Goal: Task Accomplishment & Management: Manage account settings

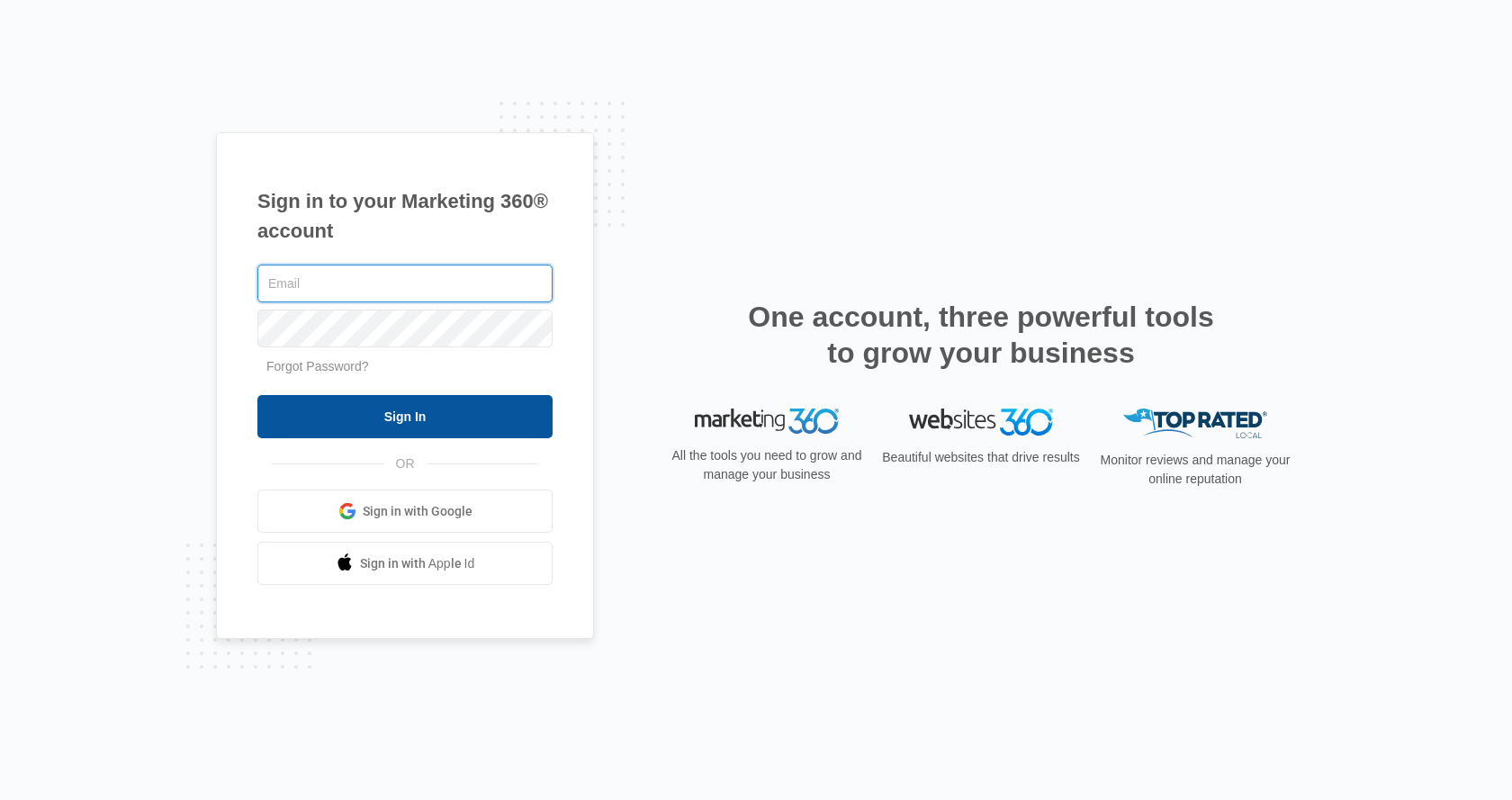
type input "[PERSON_NAME][EMAIL_ADDRESS][DOMAIN_NAME]"
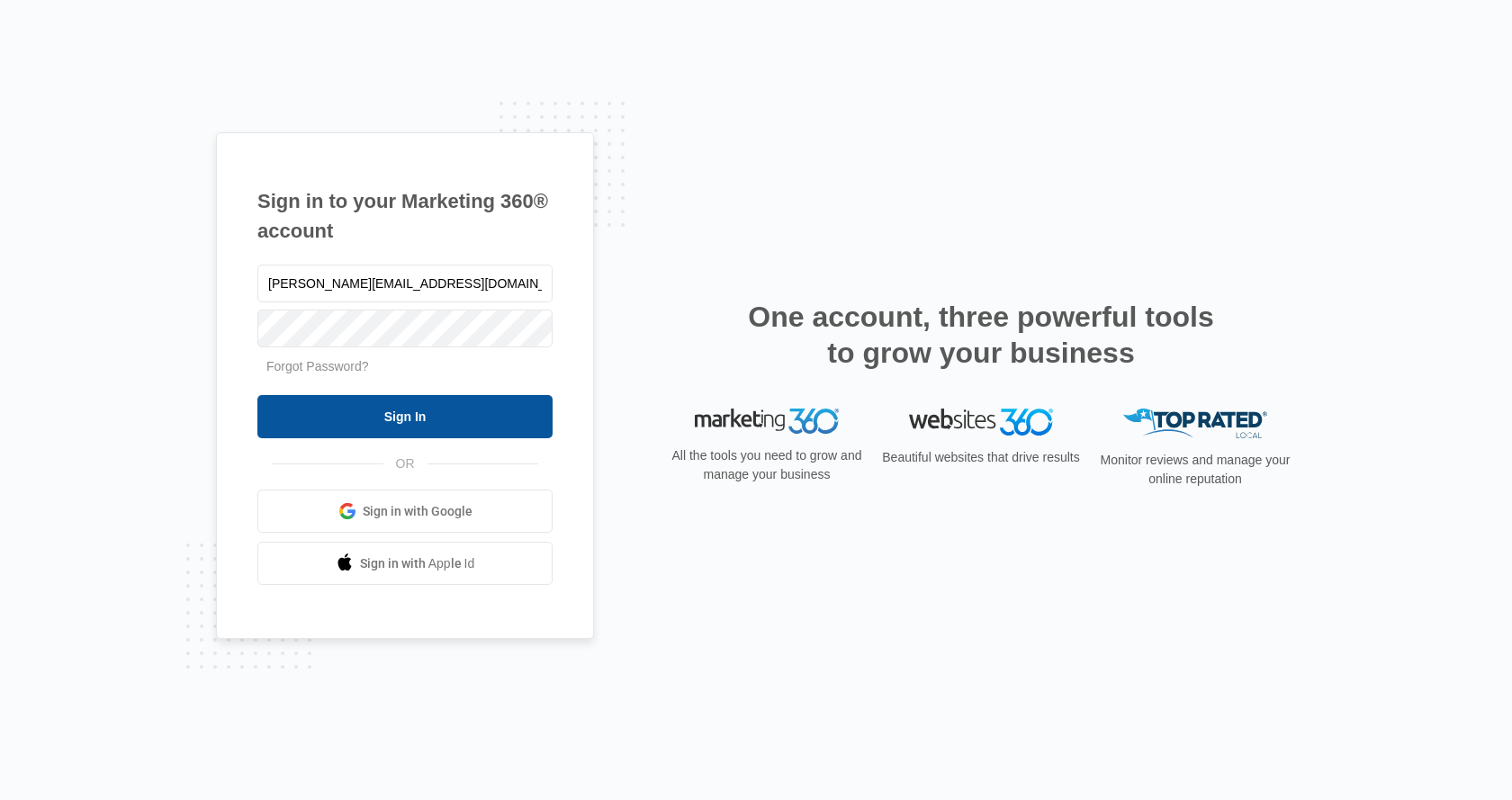
click at [471, 418] on input "Sign In" at bounding box center [405, 417] width 296 height 43
